Goal: Transaction & Acquisition: Book appointment/travel/reservation

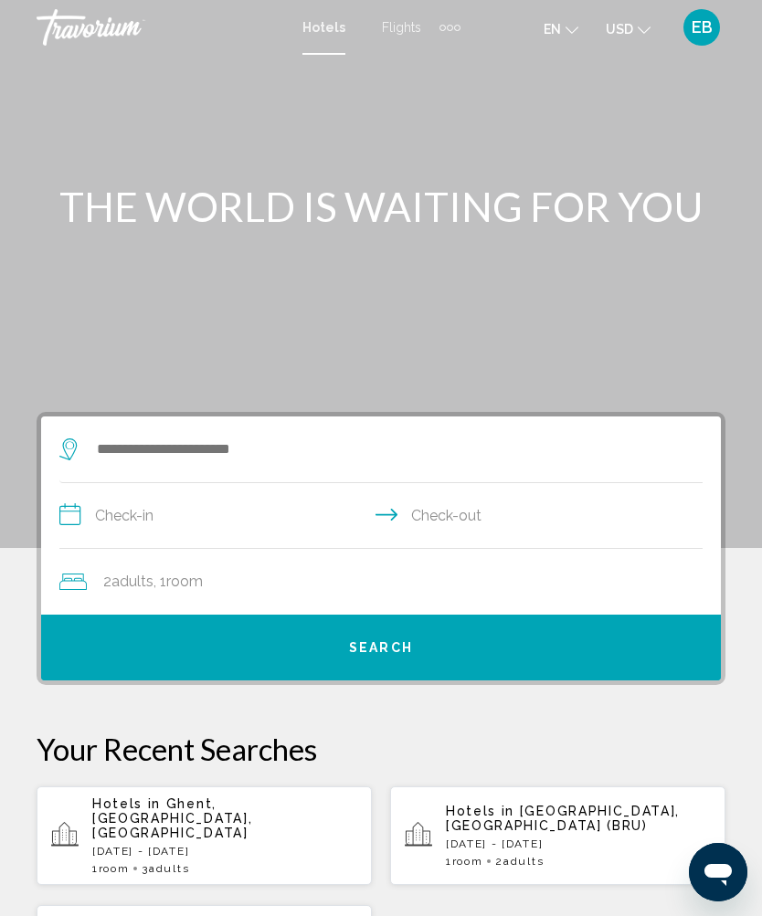
click at [400, 29] on span "Flights" at bounding box center [401, 27] width 39 height 15
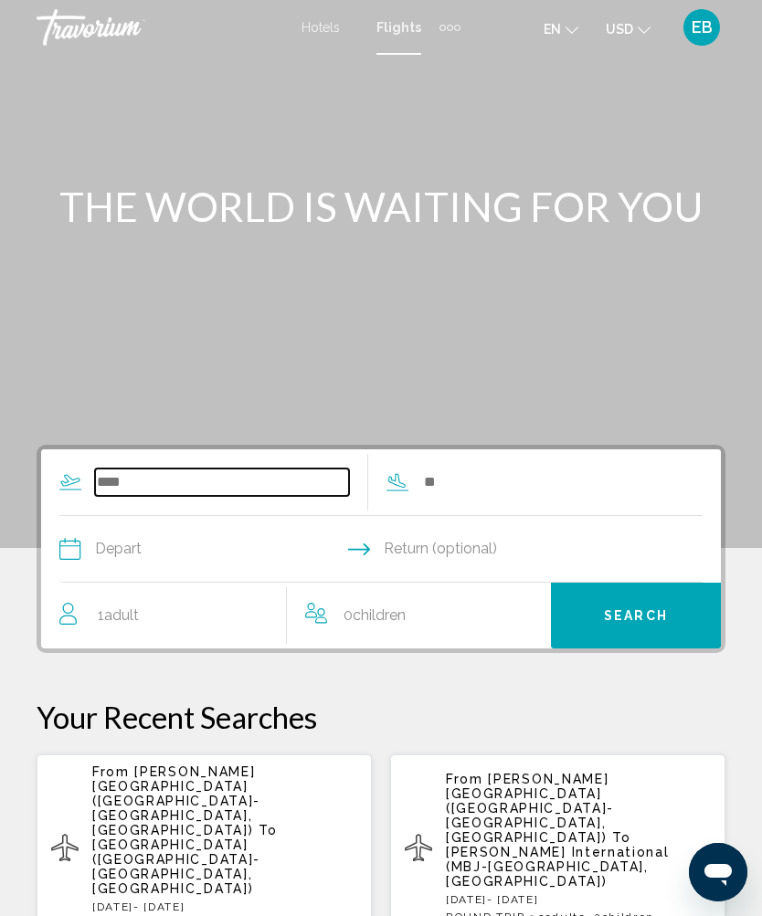
click at [231, 477] on input "Search widget" at bounding box center [222, 481] width 254 height 27
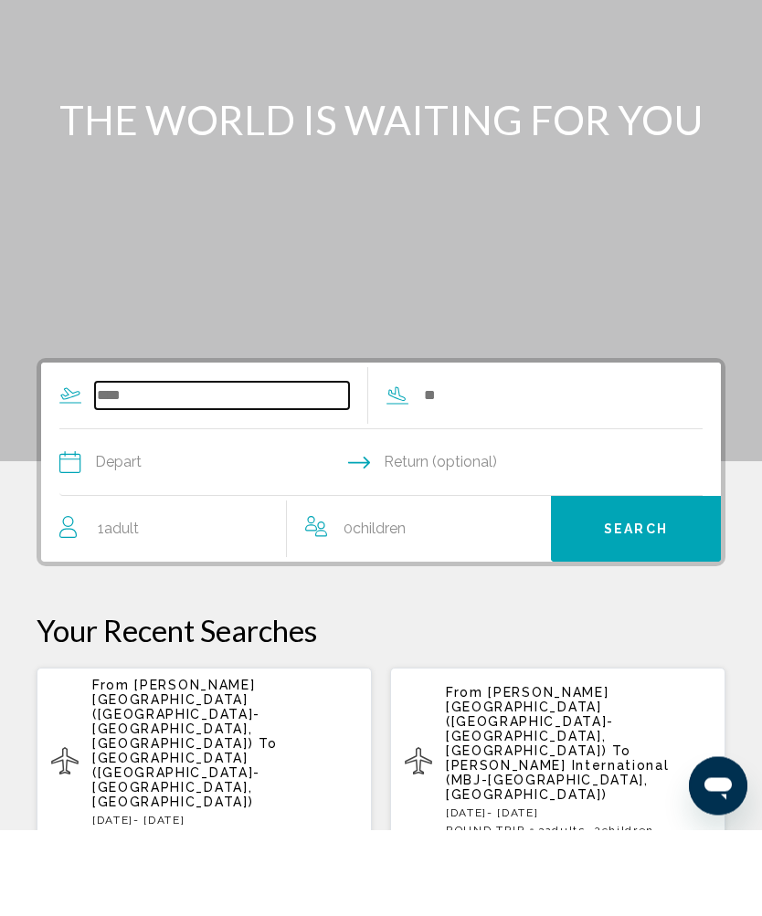
scroll to position [82, 0]
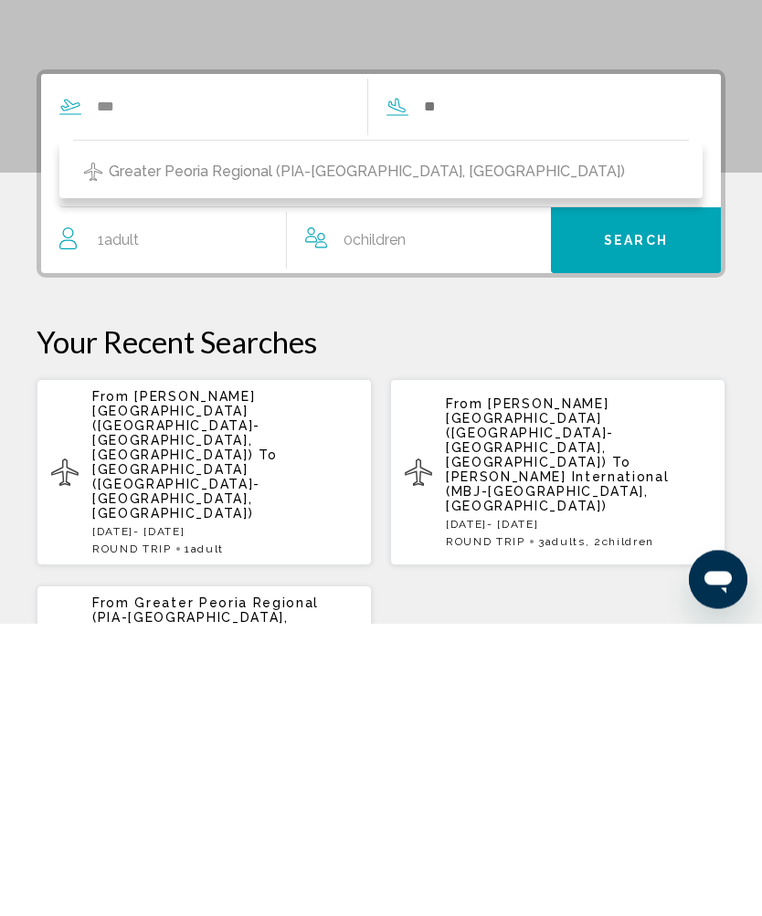
click at [251, 452] on span "Greater Peoria Regional (PIA-[GEOGRAPHIC_DATA], [GEOGRAPHIC_DATA])" at bounding box center [367, 465] width 516 height 26
type input "**********"
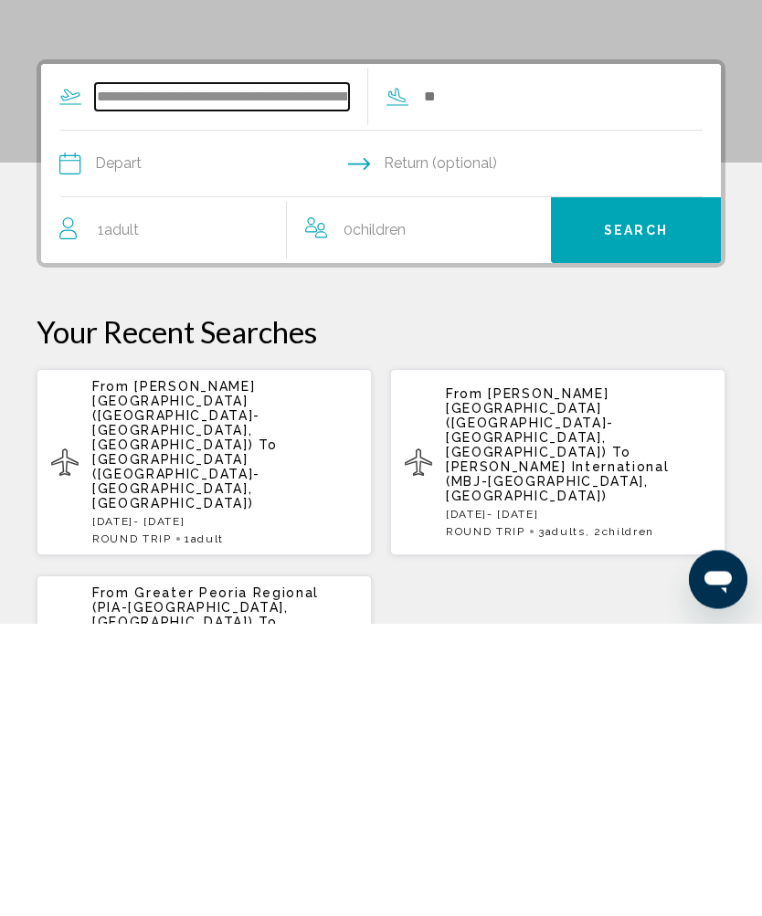
scroll to position [92, 0]
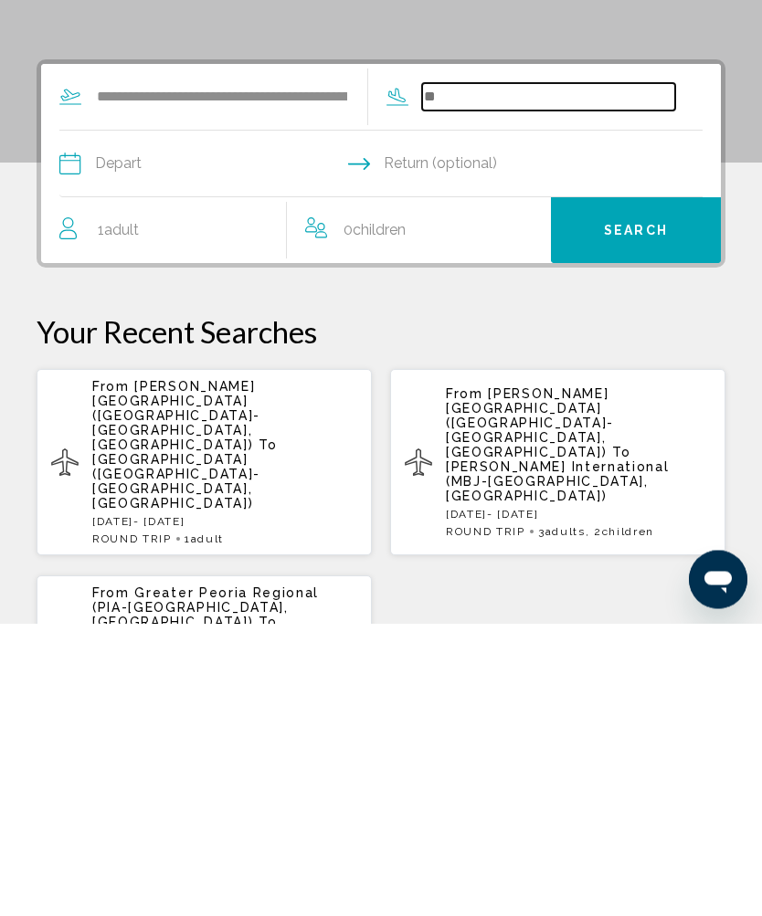
click at [525, 376] on input "Search widget" at bounding box center [549, 389] width 254 height 27
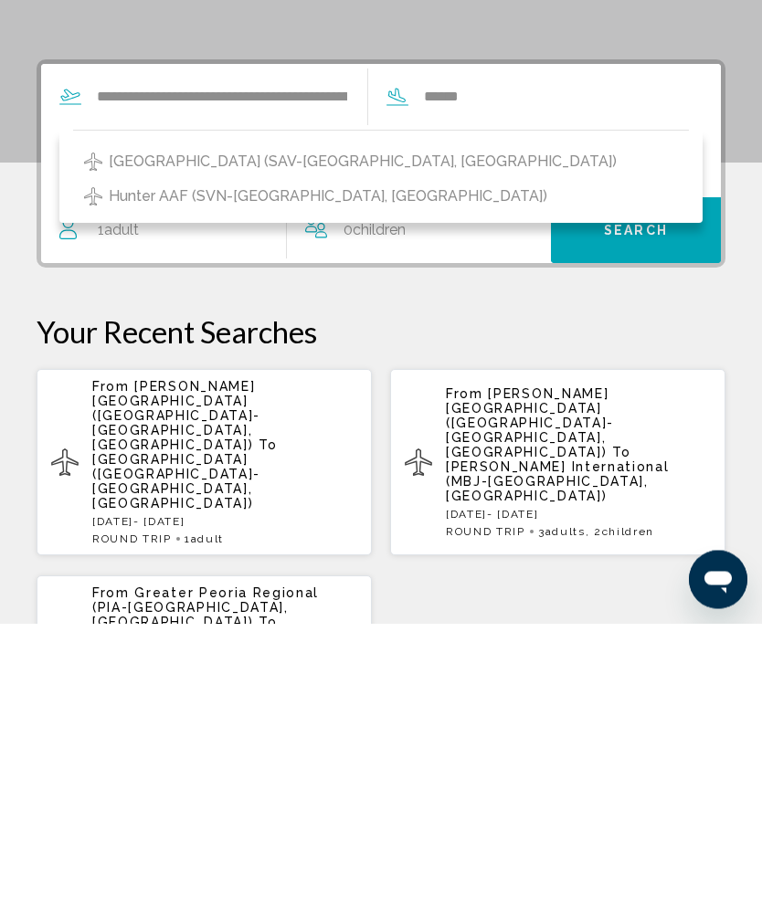
click at [527, 442] on span "[GEOGRAPHIC_DATA] (SAV-[GEOGRAPHIC_DATA], [GEOGRAPHIC_DATA])" at bounding box center [363, 455] width 508 height 26
type input "**********"
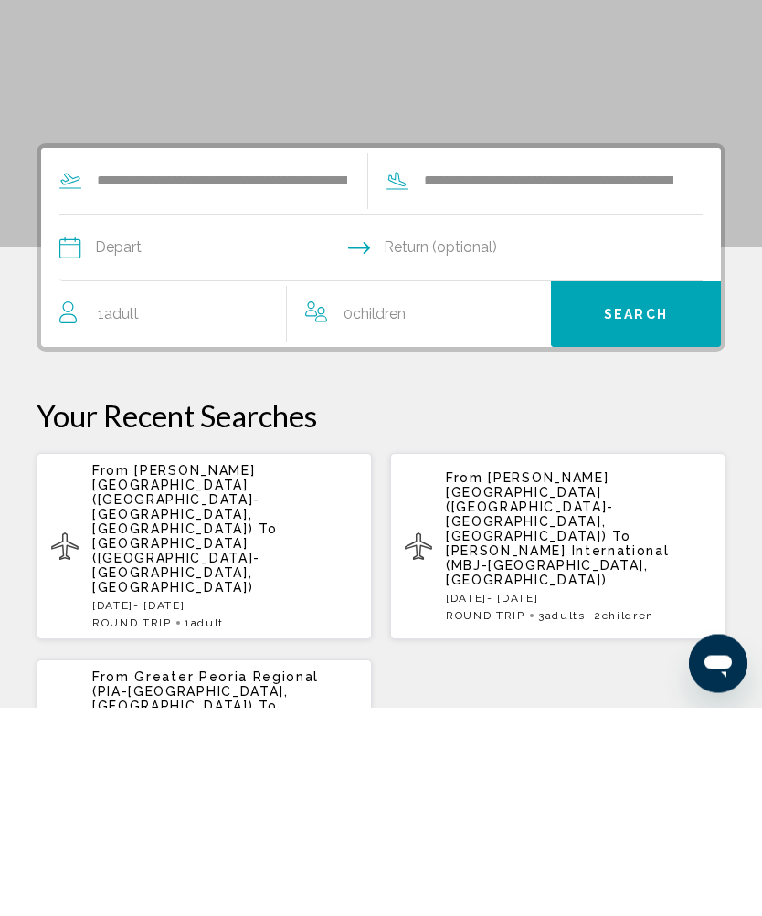
click at [246, 424] on input "Depart date" at bounding box center [219, 459] width 329 height 71
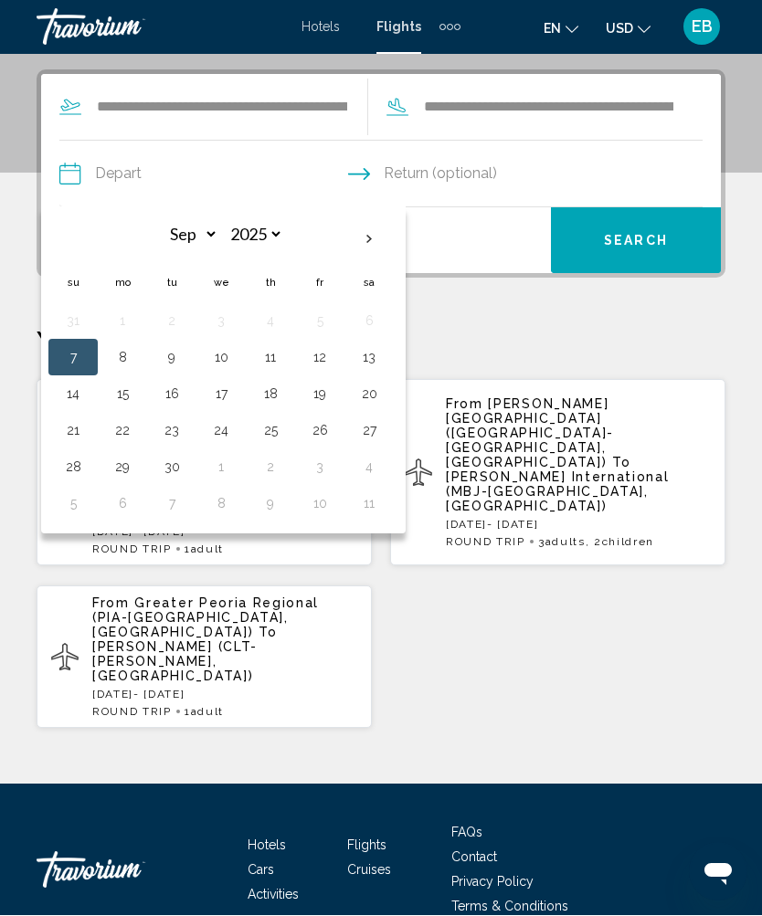
scroll to position [375, 0]
